Goal: Information Seeking & Learning: Learn about a topic

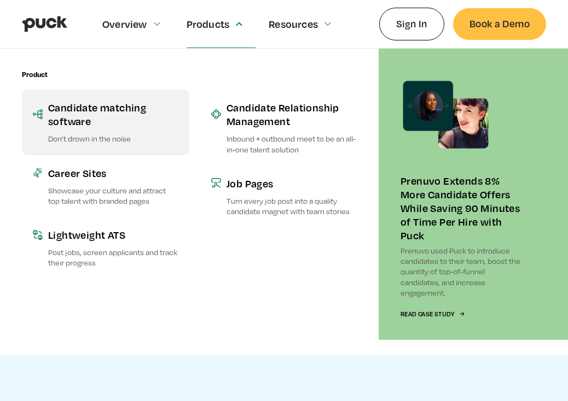
click at [98, 102] on div "Candidate matching software" at bounding box center [113, 114] width 130 height 27
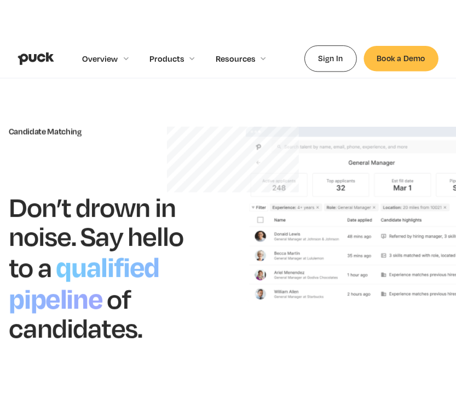
scroll to position [30, 0]
